Goal: Task Accomplishment & Management: Manage account settings

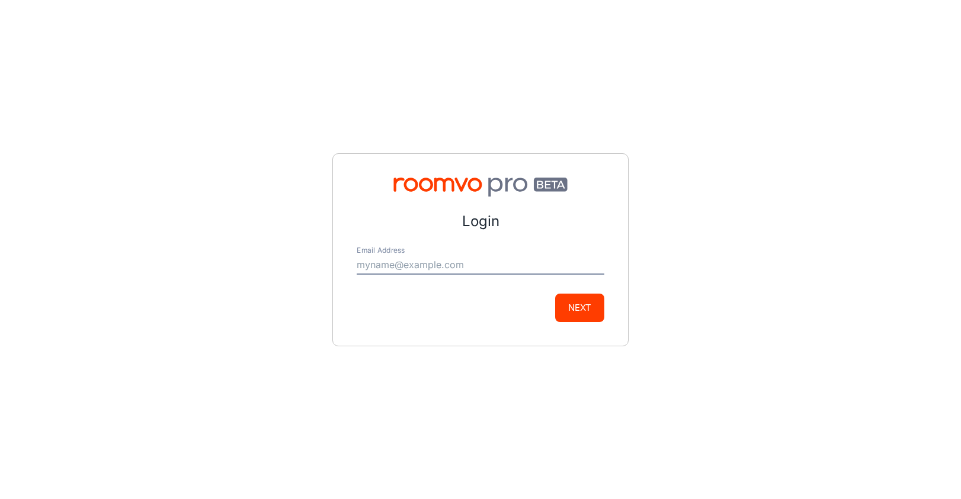
click at [381, 264] on input "Email Address" at bounding box center [481, 265] width 248 height 19
type input "[PERSON_NAME][EMAIL_ADDRESS][PERSON_NAME][DOMAIN_NAME]"
click at [586, 313] on button "Next" at bounding box center [579, 308] width 49 height 28
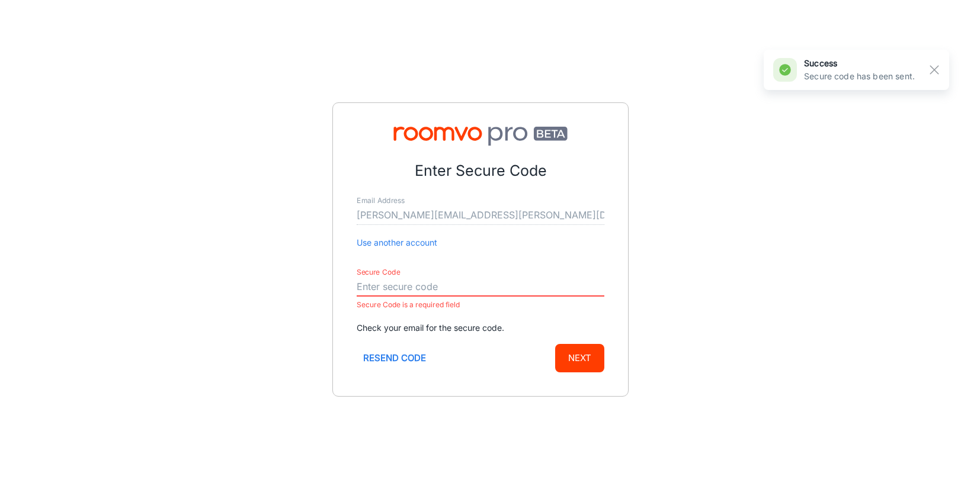
click at [384, 284] on input "Secure Code" at bounding box center [481, 287] width 248 height 19
paste input "924386"
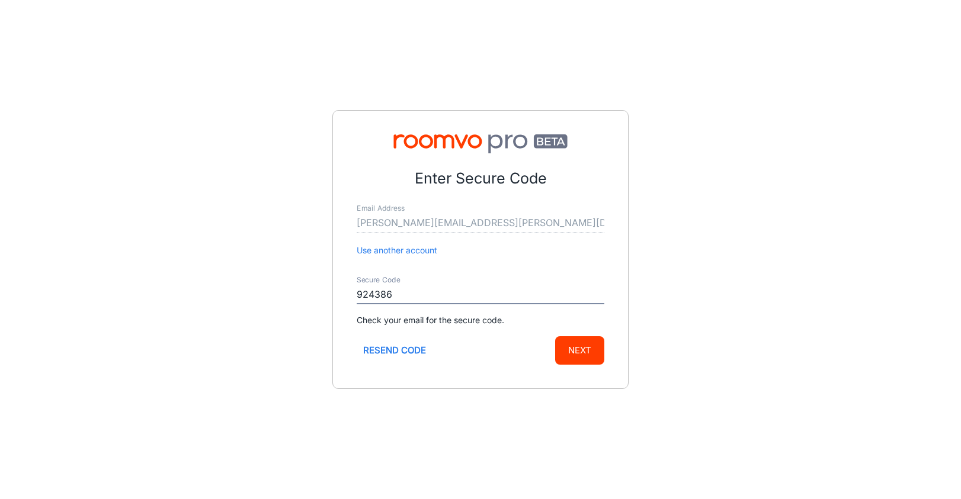
type input "924386"
click at [569, 347] on button "Next" at bounding box center [579, 350] width 49 height 28
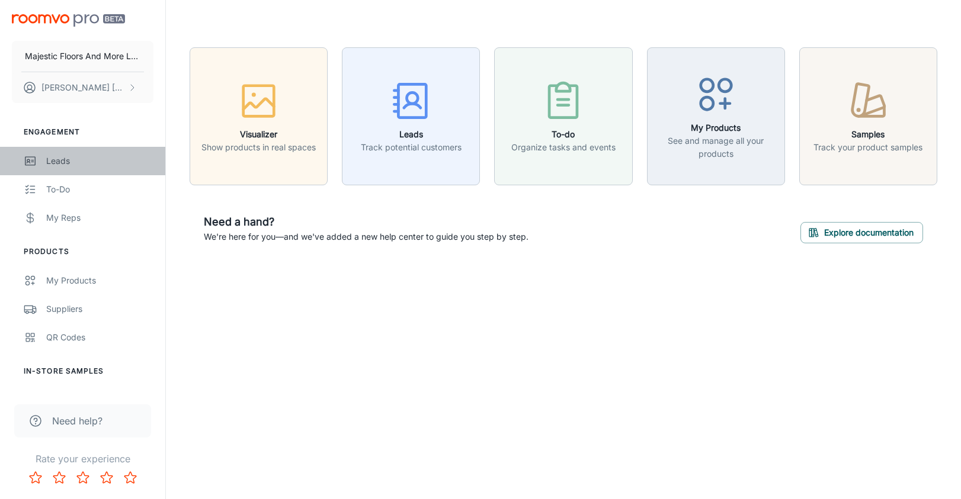
click at [64, 158] on div "Leads" at bounding box center [99, 161] width 107 height 13
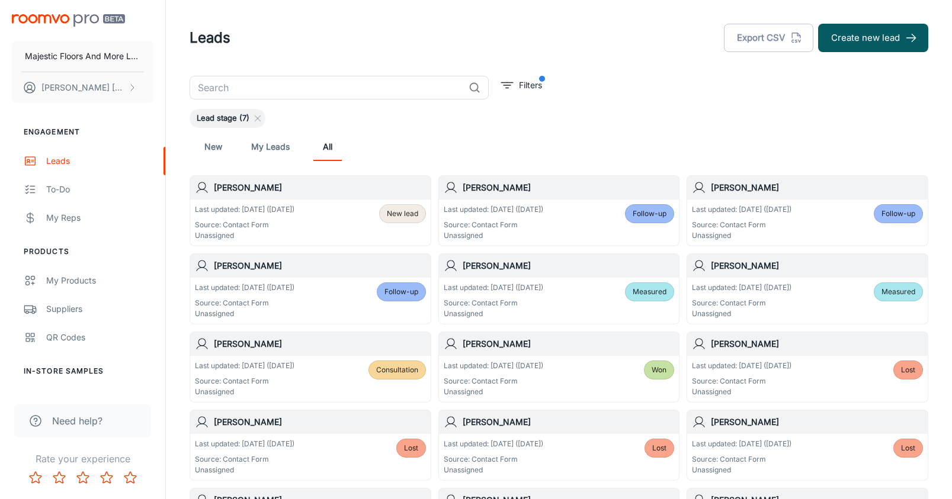
click at [253, 191] on h6 "[PERSON_NAME]" at bounding box center [320, 187] width 212 height 13
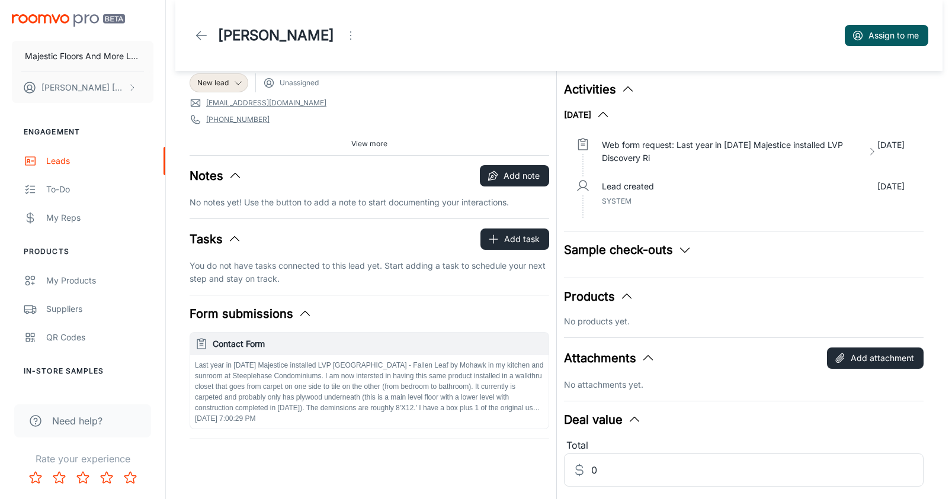
scroll to position [50, 0]
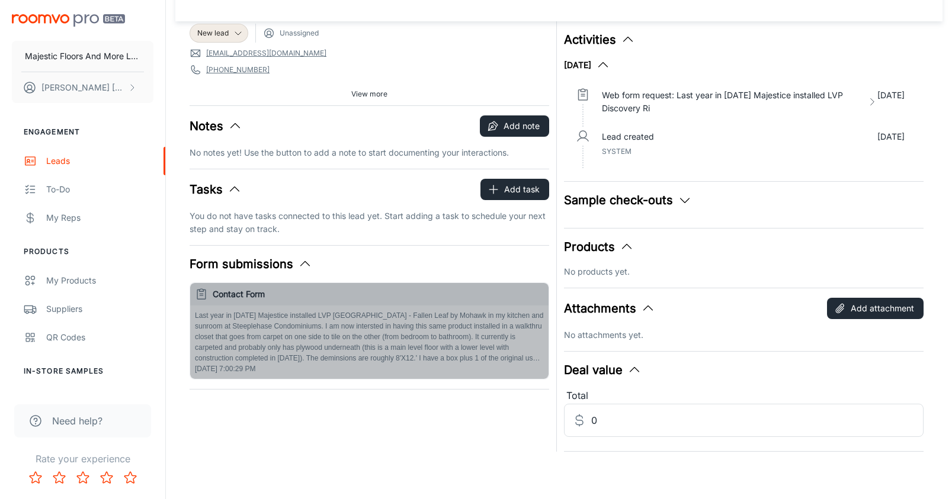
click at [415, 336] on p "Last year in [DATE] Majestice installed LVP [GEOGRAPHIC_DATA] - Fallen Leaf by …" at bounding box center [369, 336] width 349 height 53
click at [329, 329] on p "Last year in [DATE] Majestice installed LVP [GEOGRAPHIC_DATA] - Fallen Leaf by …" at bounding box center [369, 336] width 349 height 53
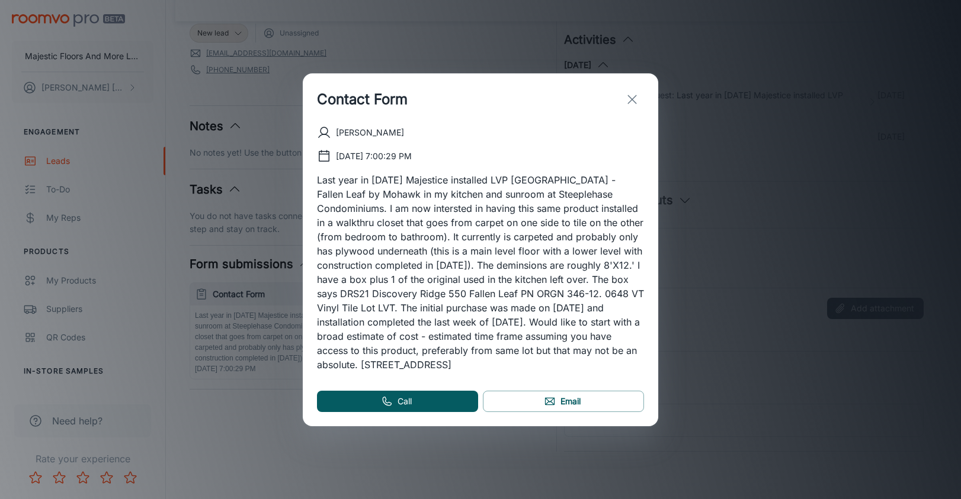
drag, startPoint x: 336, startPoint y: 130, endPoint x: 570, endPoint y: 368, distance: 334.3
click at [570, 368] on div "[PERSON_NAME] [DATE] 7:00:29 PM" at bounding box center [480, 249] width 327 height 246
click at [625, 103] on icon "exit" at bounding box center [632, 99] width 14 height 14
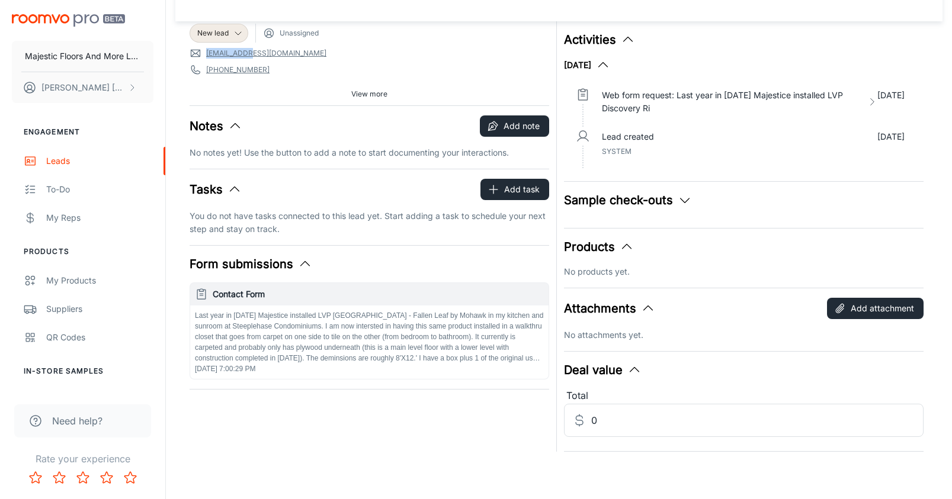
drag, startPoint x: 248, startPoint y: 55, endPoint x: 206, endPoint y: 57, distance: 41.6
click at [206, 57] on span "[EMAIL_ADDRESS][DOMAIN_NAME]" at bounding box center [370, 53] width 360 height 12
copy link "[EMAIL_ADDRESS][DOMAIN_NAME]"
click at [520, 120] on button "Add note" at bounding box center [514, 126] width 69 height 21
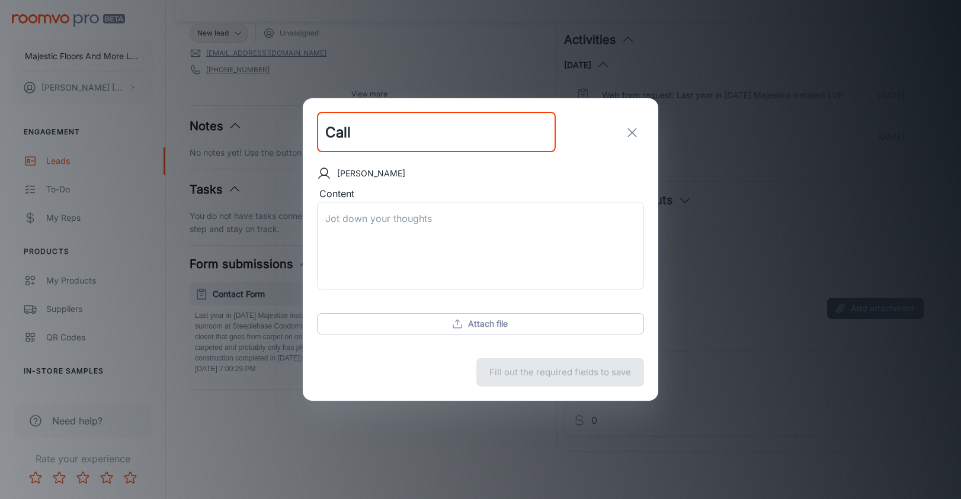
type input "Call"
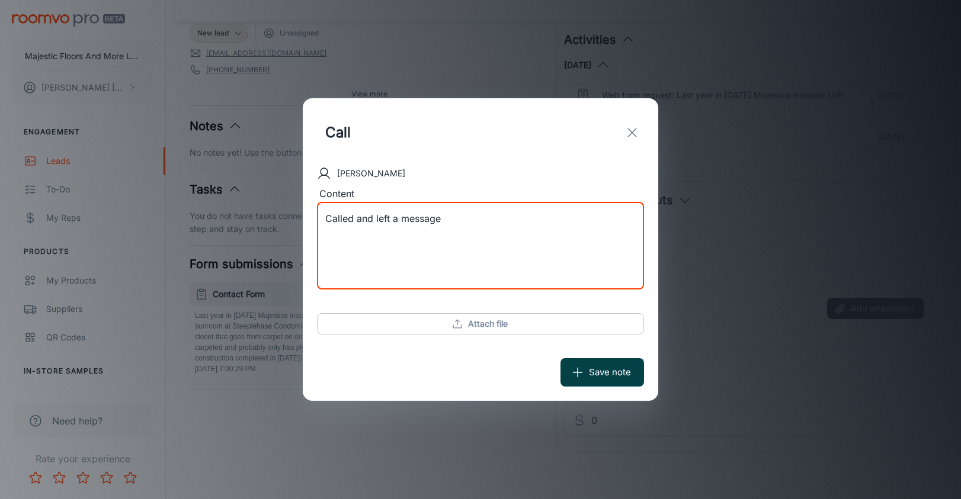
type textarea "Called and left a message"
click at [612, 370] on button "Save note" at bounding box center [602, 372] width 84 height 28
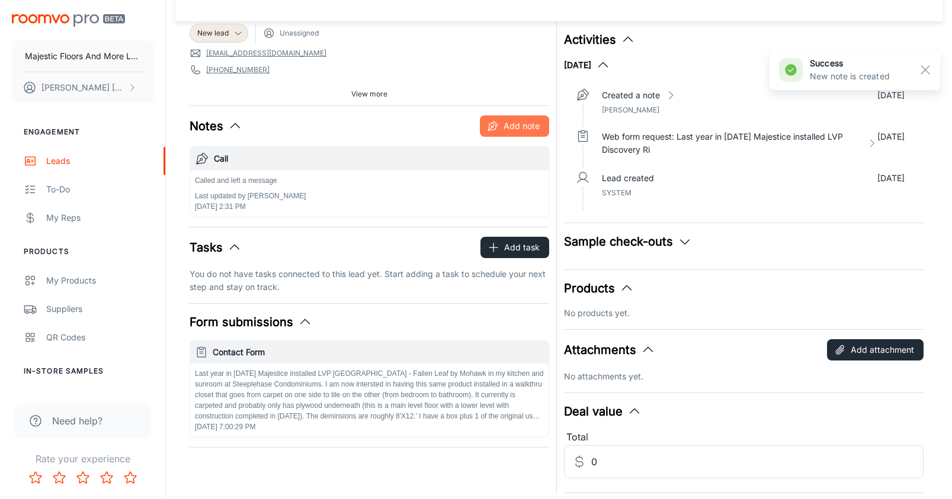
click at [520, 128] on button "Add note" at bounding box center [514, 126] width 69 height 21
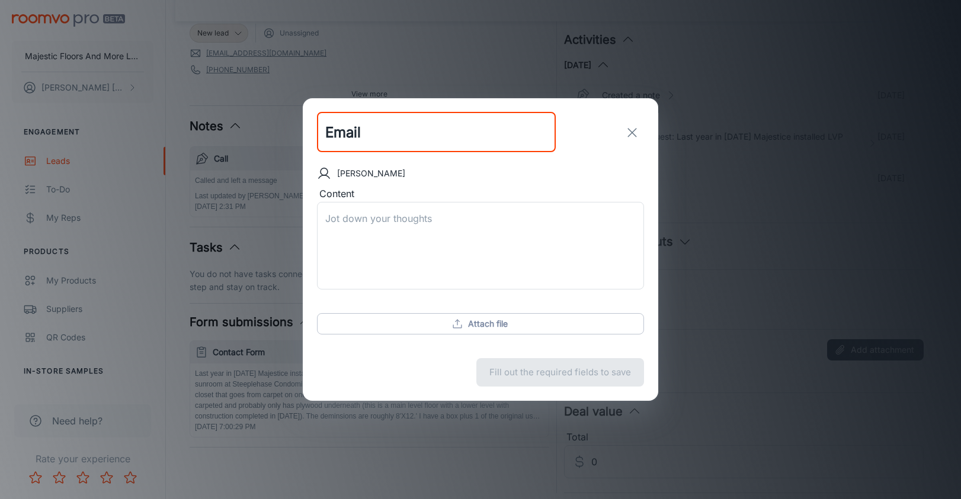
type input "Email"
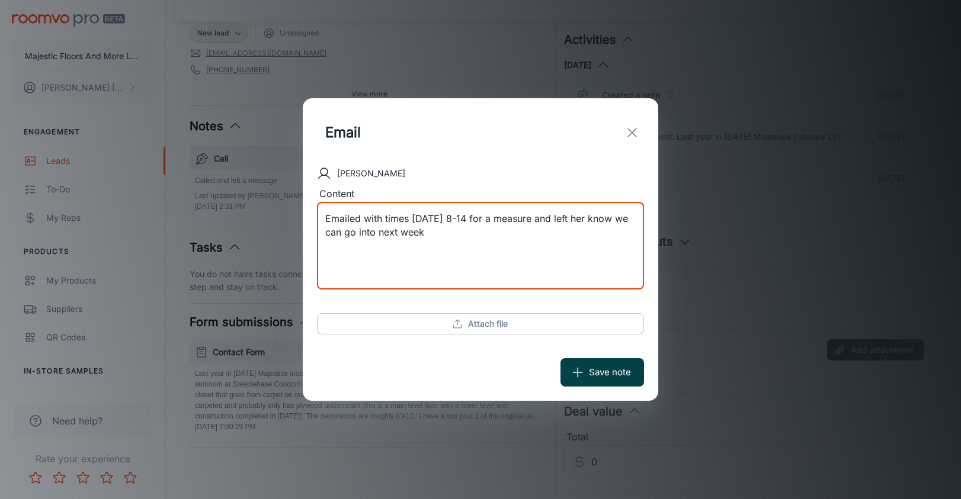
type textarea "Emailed with times [DATE] 8-14 for a measure and left her know we can go into n…"
click at [610, 372] on button "Save note" at bounding box center [602, 372] width 84 height 28
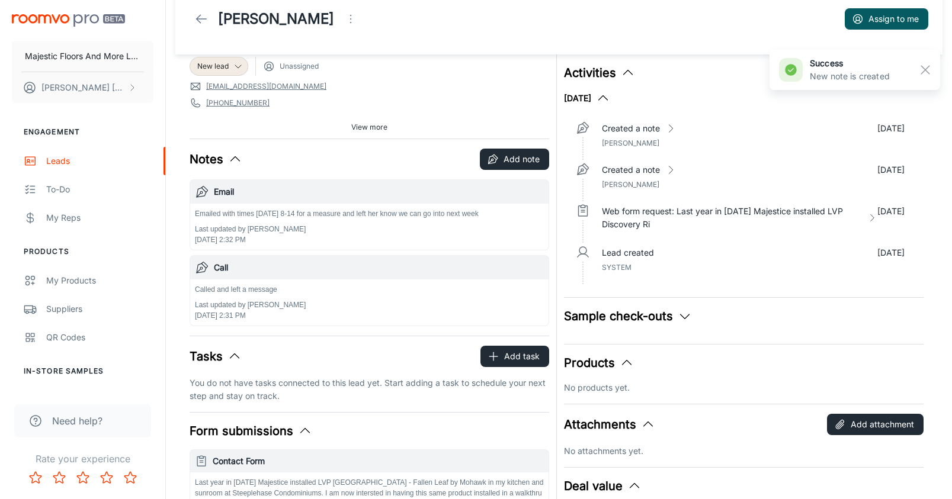
scroll to position [0, 0]
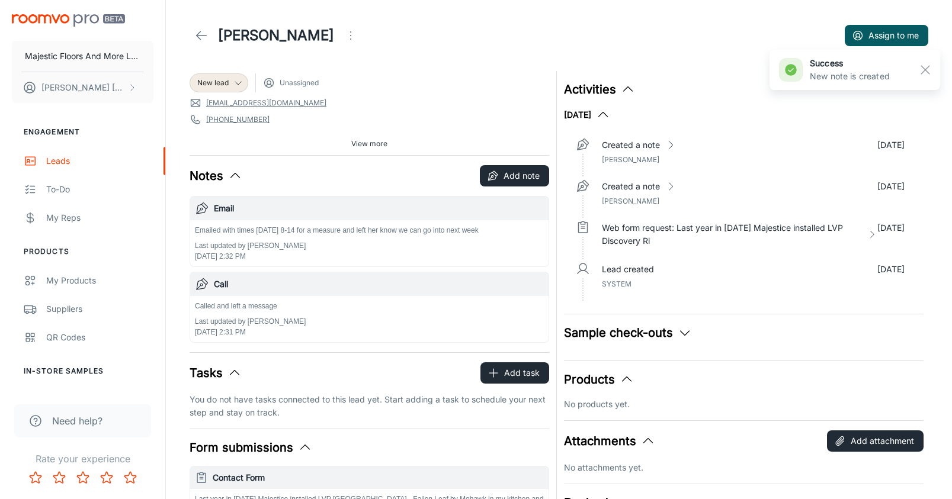
click at [198, 37] on icon at bounding box center [201, 35] width 14 height 14
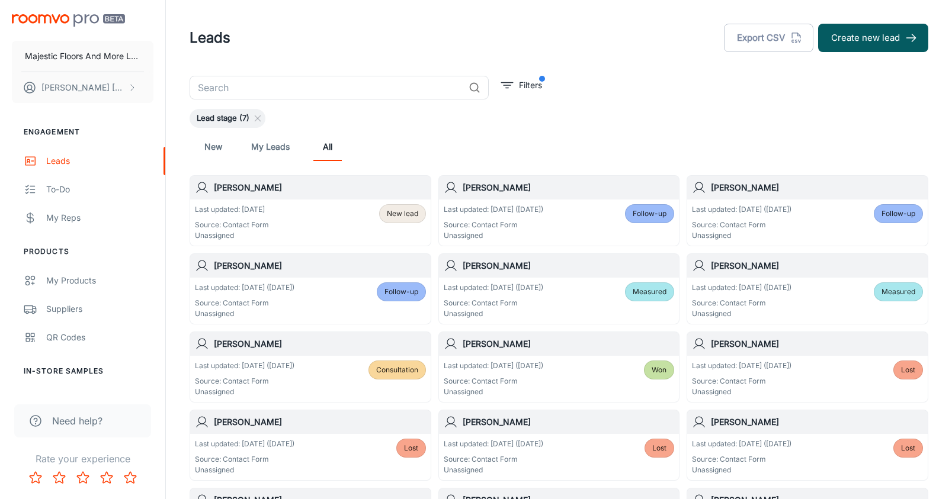
click at [246, 273] on div "[PERSON_NAME]" at bounding box center [310, 266] width 241 height 24
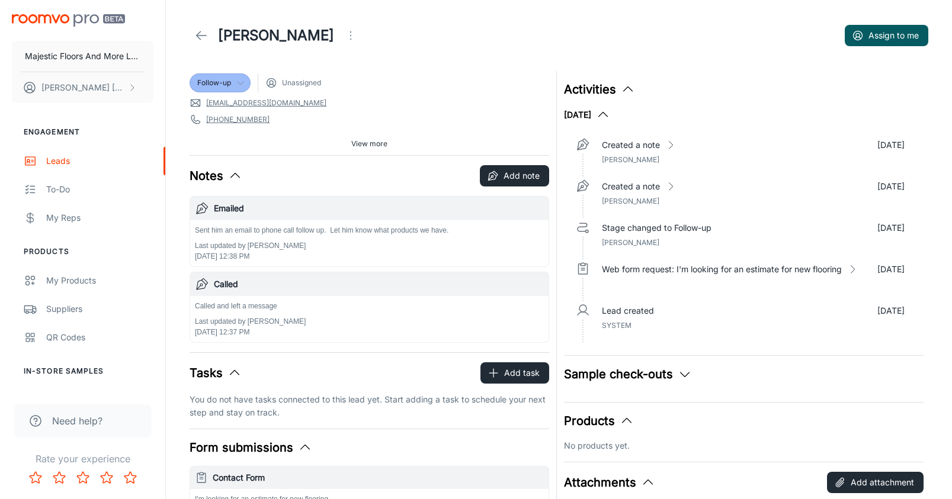
click at [238, 82] on polyline at bounding box center [241, 83] width 6 height 3
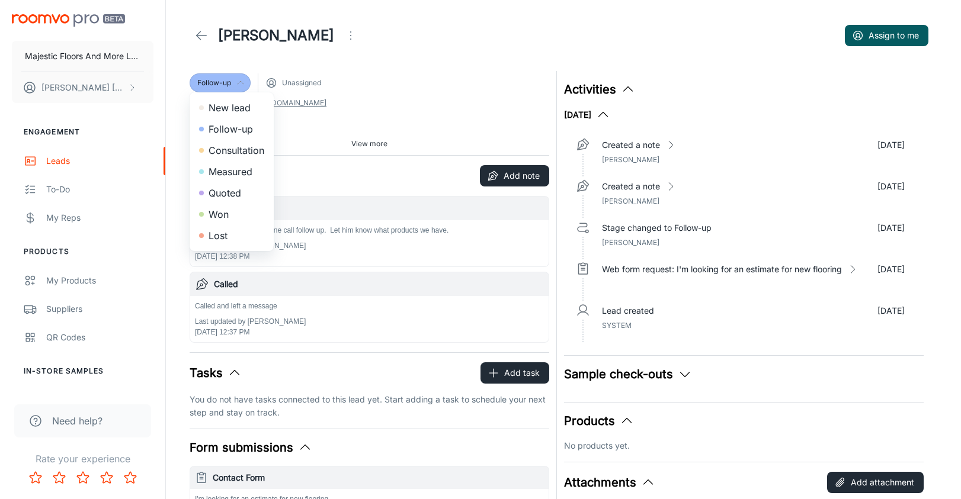
click at [520, 174] on div at bounding box center [480, 249] width 961 height 499
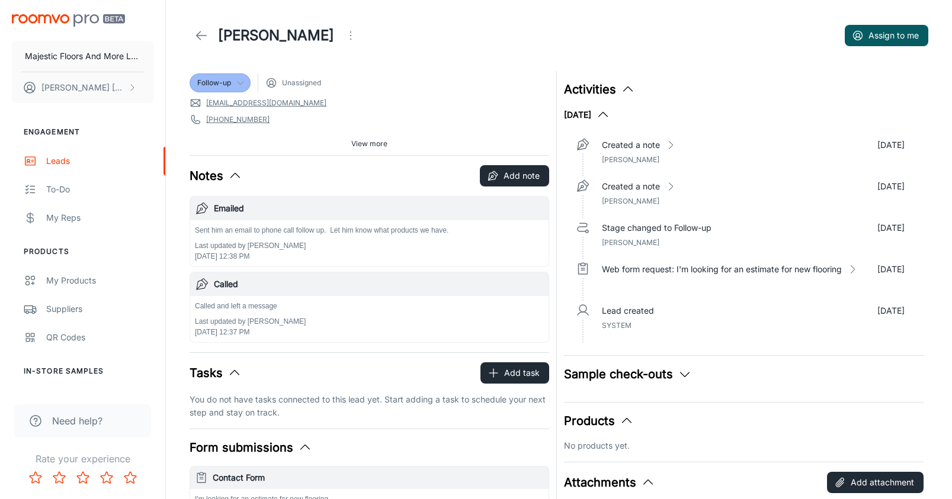
click at [519, 174] on button "Add note" at bounding box center [514, 175] width 69 height 21
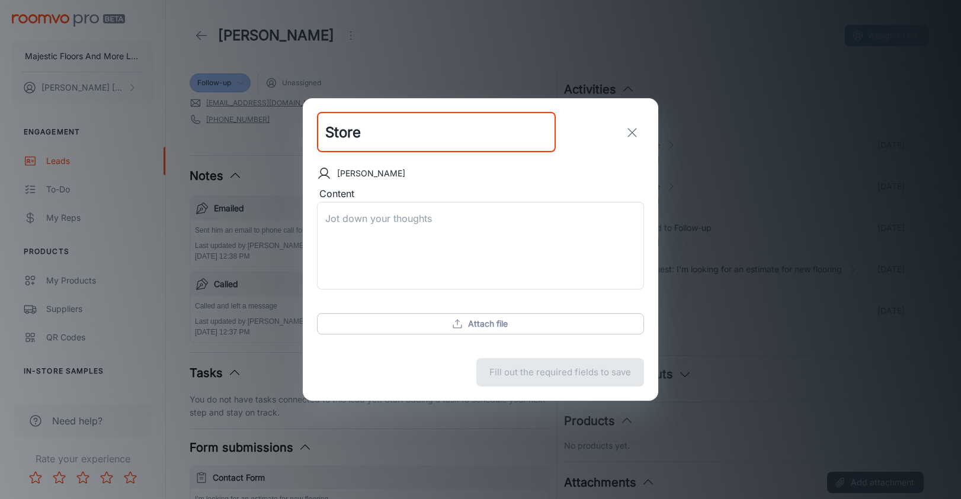
type input "Store"
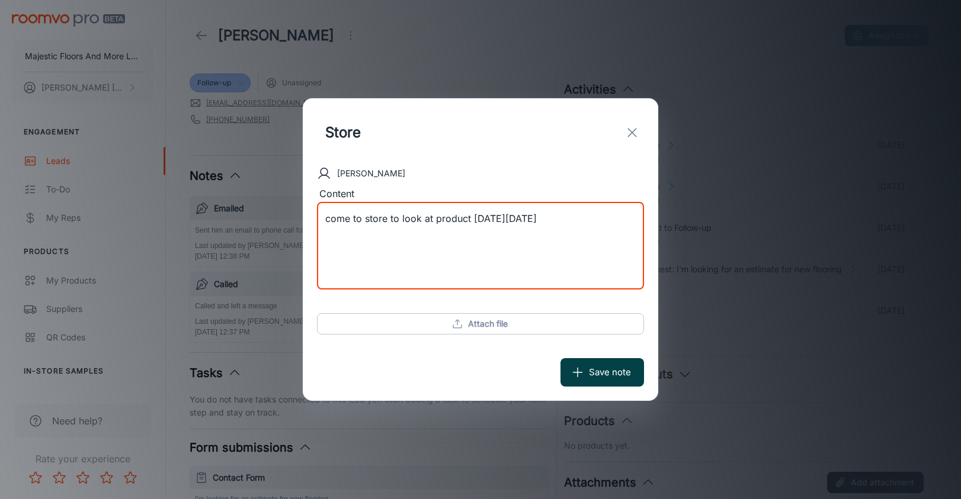
type textarea "come to store to look at product [DATE][DATE]"
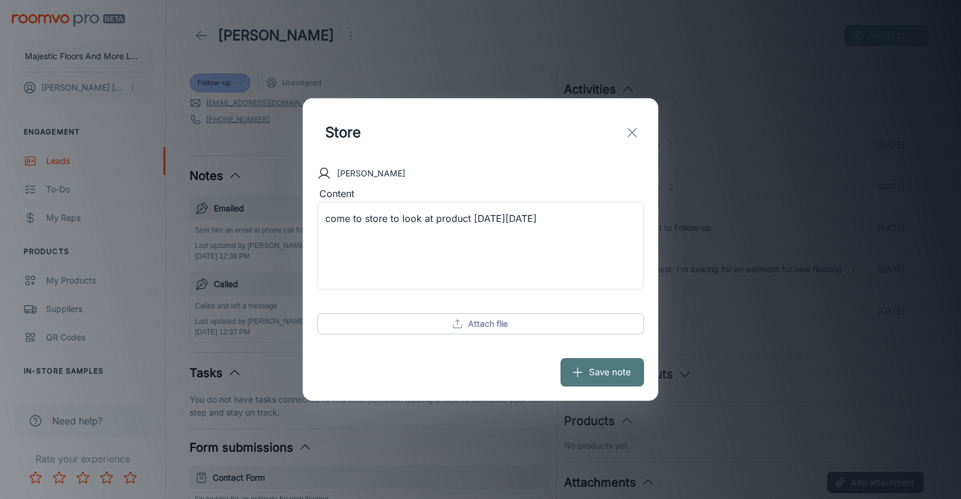
click at [611, 371] on button "Save note" at bounding box center [602, 372] width 84 height 28
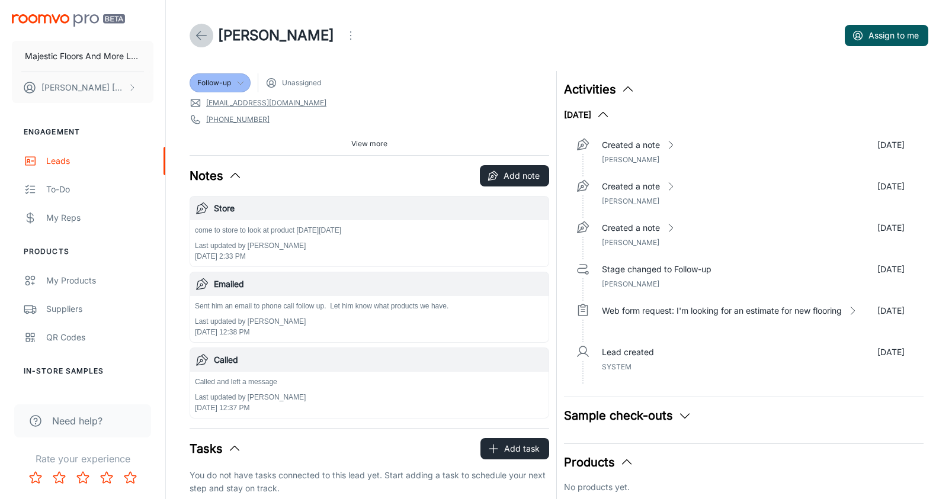
click at [200, 34] on icon at bounding box center [201, 35] width 14 height 14
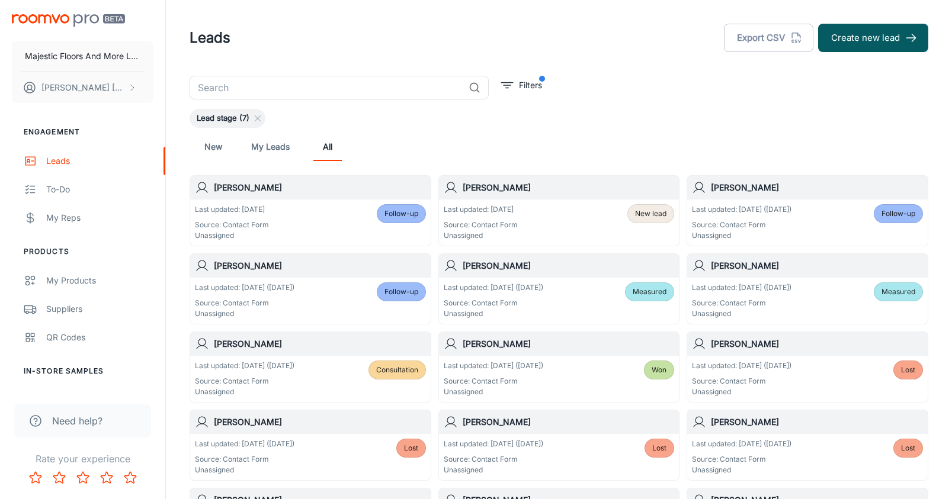
click at [739, 195] on div "[PERSON_NAME]" at bounding box center [807, 188] width 241 height 24
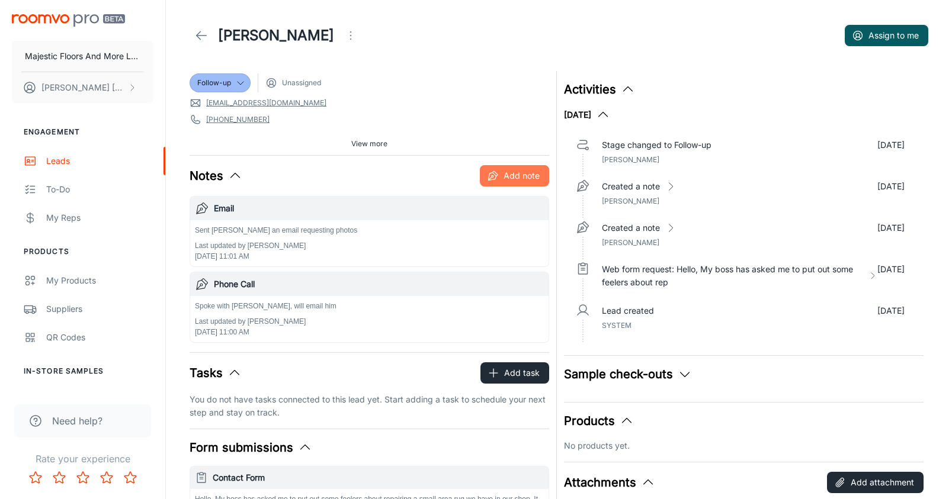
click at [523, 171] on button "Add note" at bounding box center [514, 175] width 69 height 21
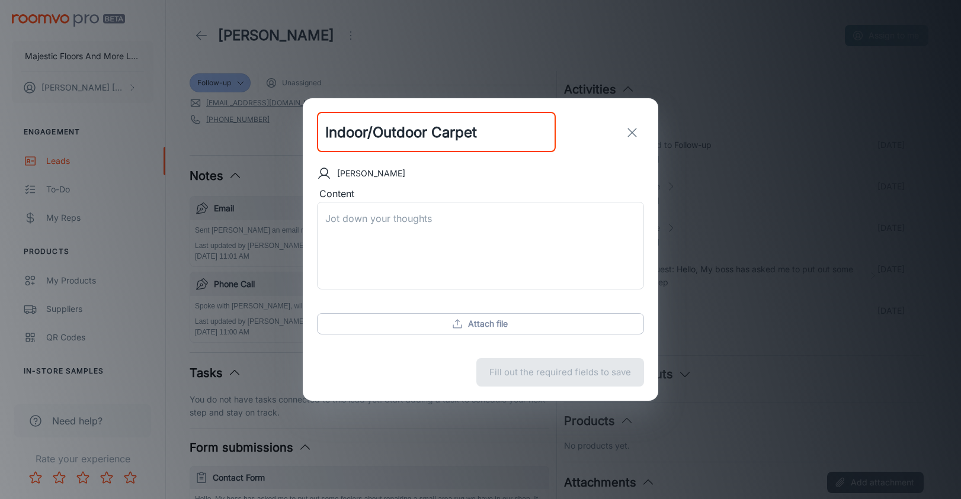
type input "Indoor/Outdoor Carpet"
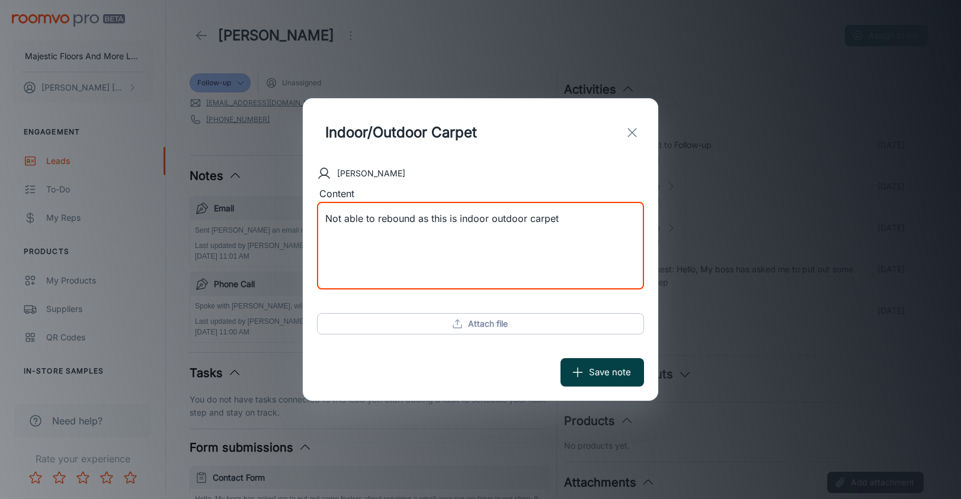
type textarea "Not able to rebound as this is indoor outdoor carpet"
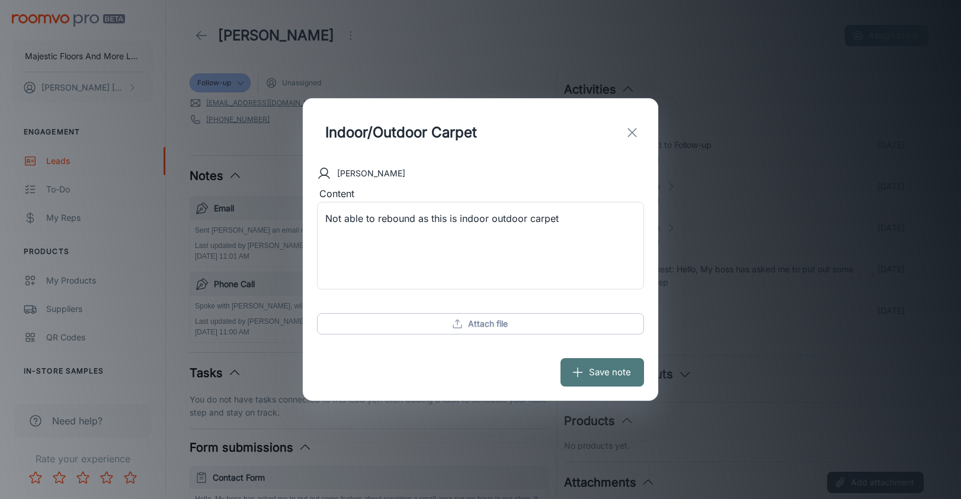
click at [618, 379] on button "Save note" at bounding box center [602, 372] width 84 height 28
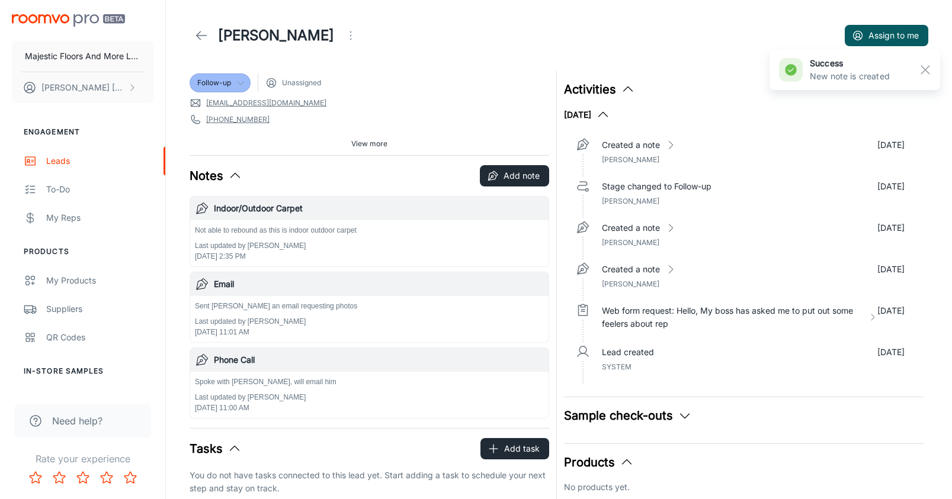
click at [234, 79] on div "Follow-up" at bounding box center [220, 83] width 46 height 11
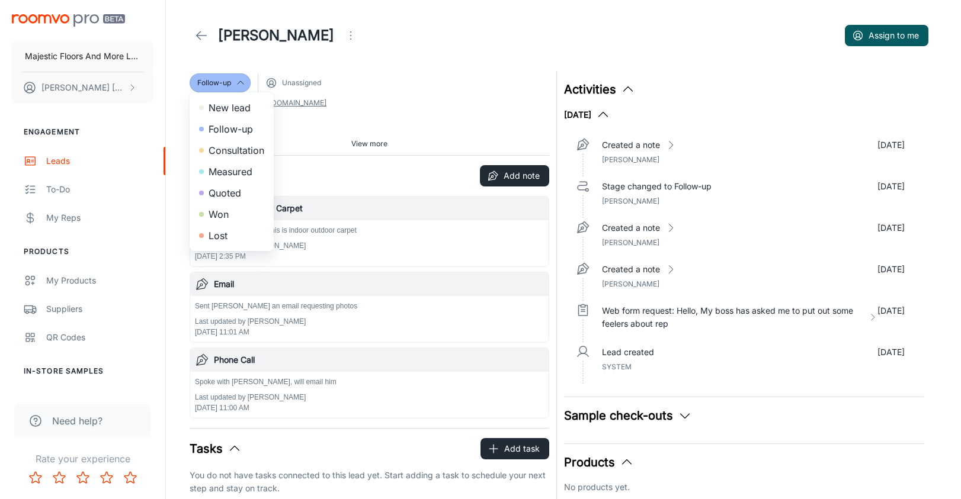
click at [215, 239] on li "Lost" at bounding box center [232, 235] width 84 height 21
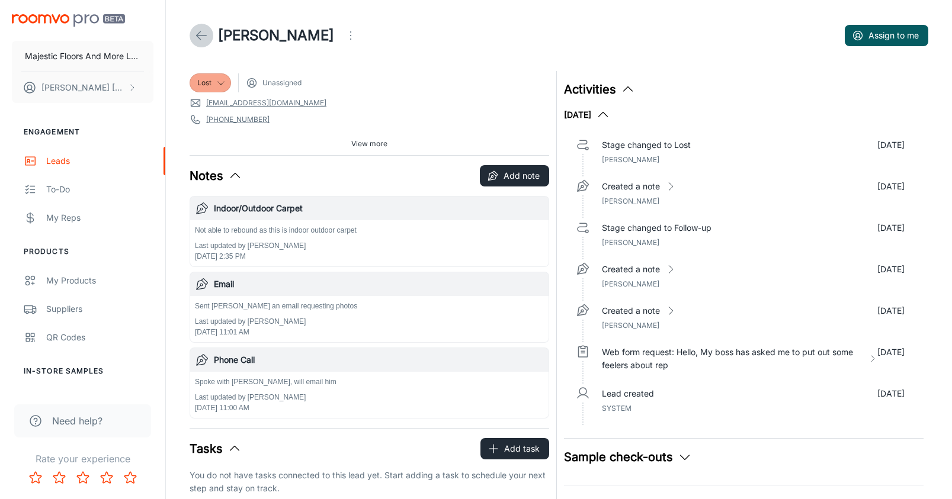
click at [203, 38] on icon at bounding box center [201, 35] width 14 height 14
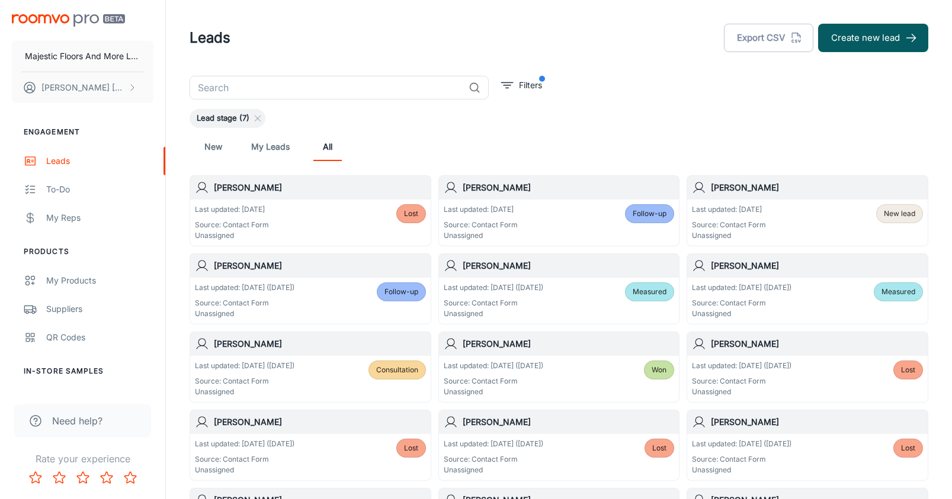
click at [763, 190] on h6 "[PERSON_NAME]" at bounding box center [817, 187] width 212 height 13
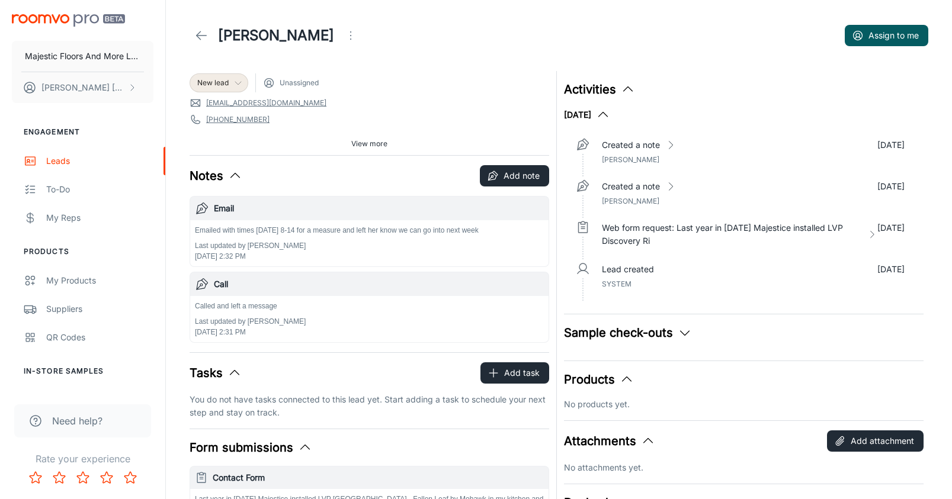
click at [240, 82] on icon at bounding box center [237, 82] width 9 height 9
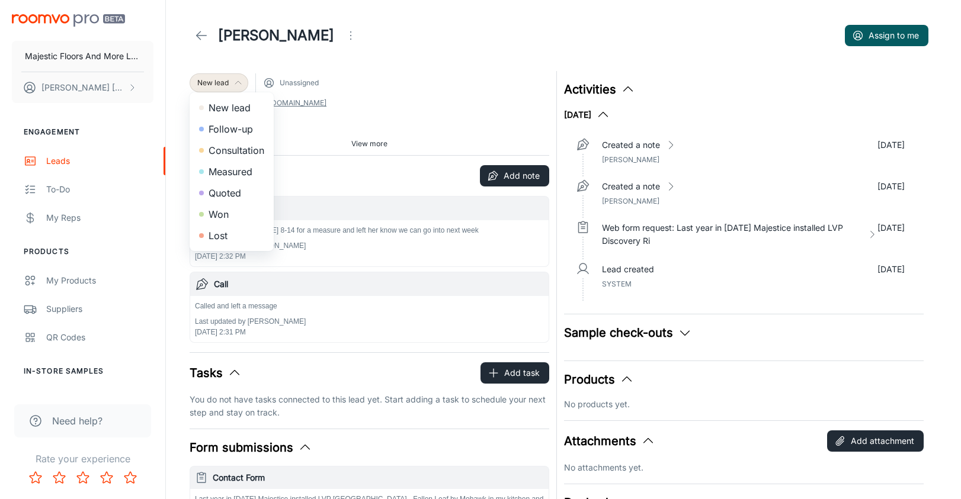
click at [232, 128] on li "Follow-up" at bounding box center [232, 128] width 84 height 21
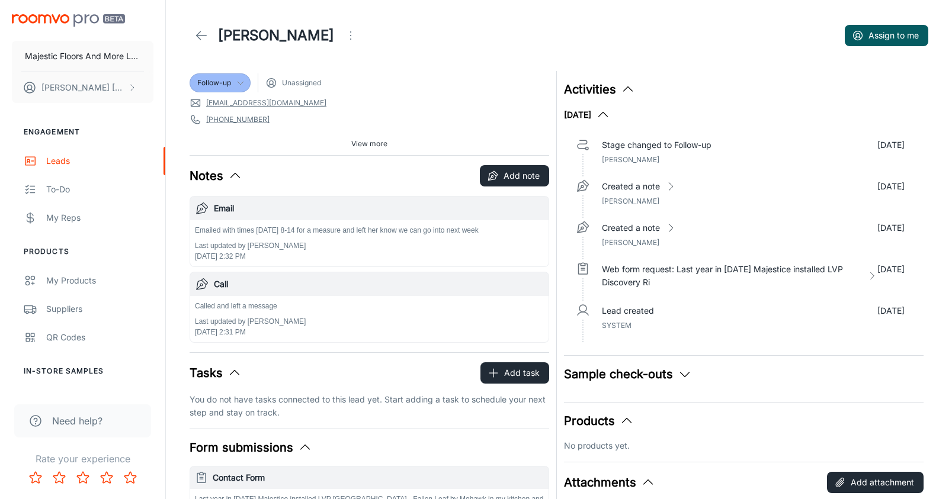
click at [199, 34] on icon at bounding box center [201, 35] width 14 height 14
